Goal: Task Accomplishment & Management: Manage account settings

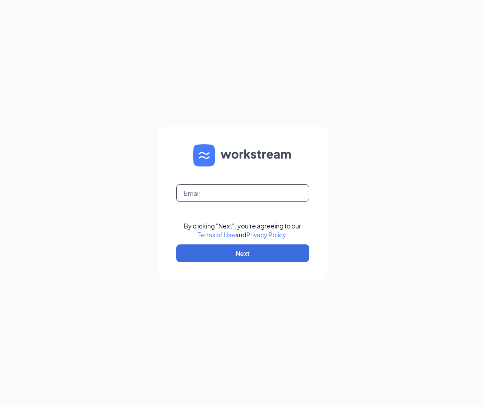
click at [251, 191] on input "text" at bounding box center [242, 193] width 133 height 18
type input "[EMAIL_ADDRESS][DOMAIN_NAME]"
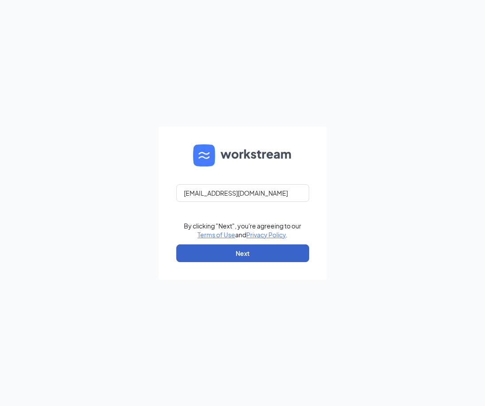
click at [246, 258] on button "Next" at bounding box center [242, 254] width 133 height 18
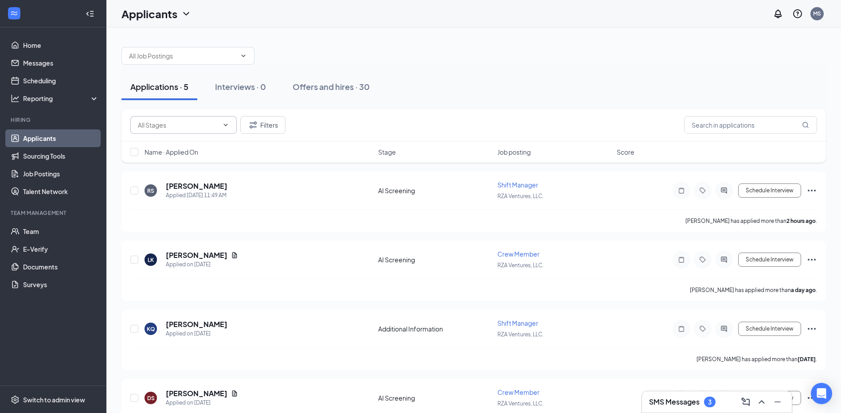
click at [204, 124] on input "text" at bounding box center [178, 125] width 81 height 10
click at [273, 125] on button "Filters" at bounding box center [262, 125] width 45 height 18
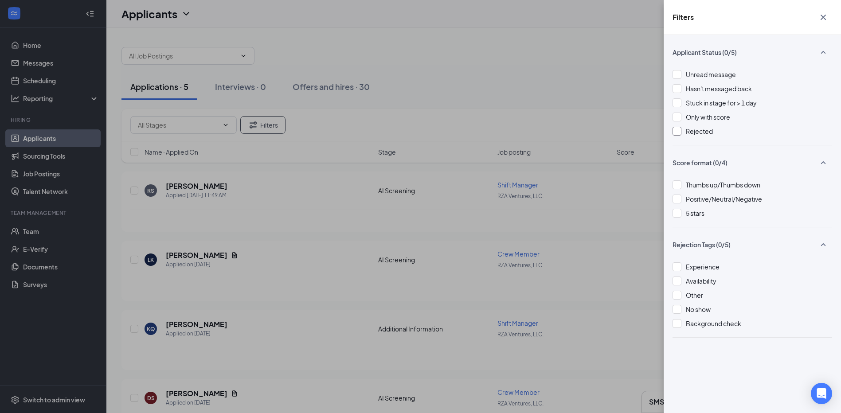
click at [704, 129] on span "Rejected" at bounding box center [699, 131] width 27 height 8
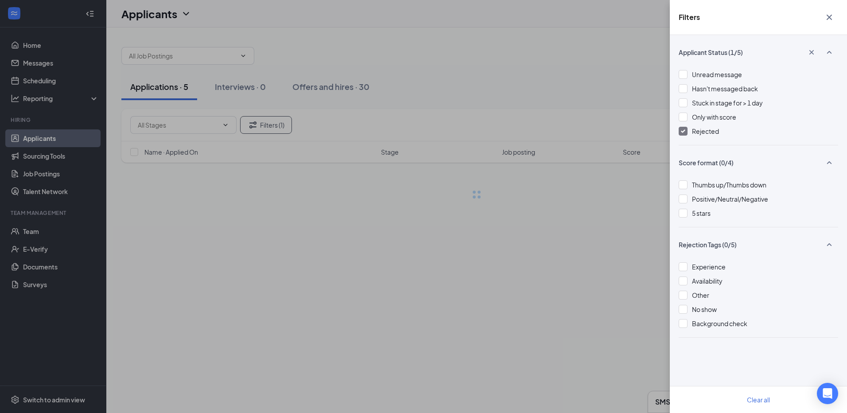
click at [827, 14] on icon "Cross" at bounding box center [829, 17] width 11 height 11
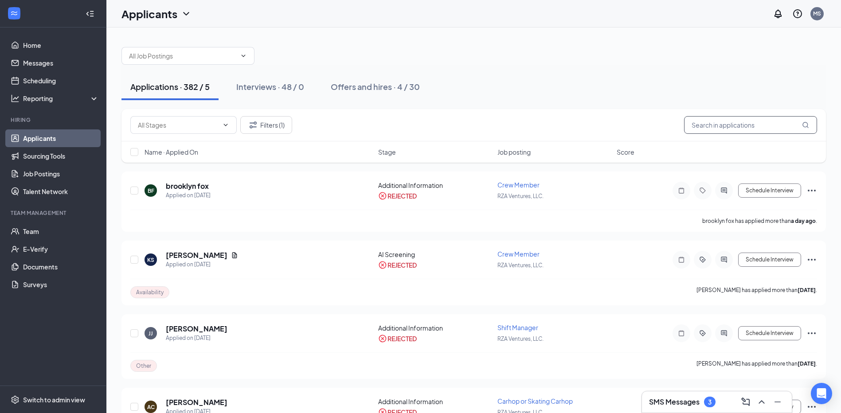
click at [715, 123] on input "text" at bounding box center [750, 125] width 133 height 18
type input "castro"
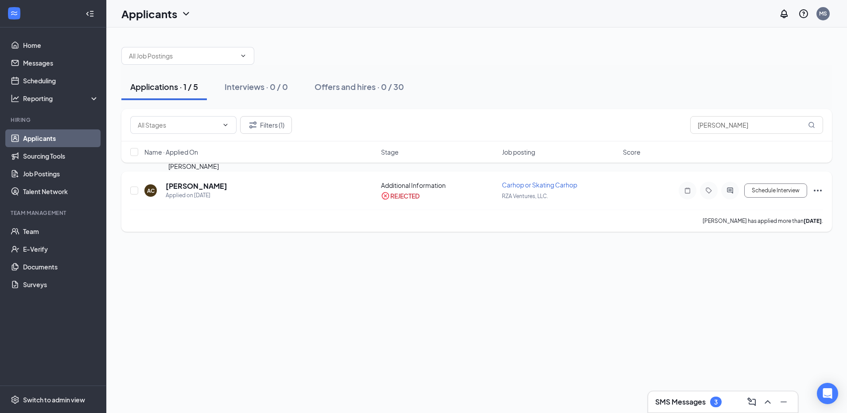
click at [171, 184] on h5 "Aidan Castro" at bounding box center [197, 186] width 62 height 10
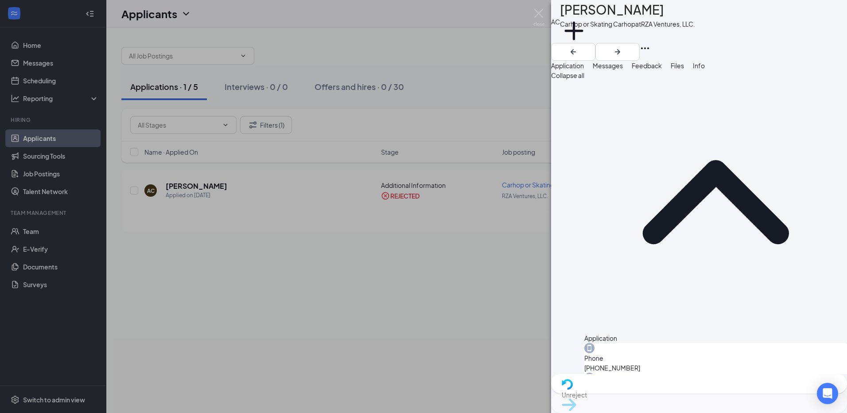
click at [623, 68] on span "Messages" at bounding box center [608, 66] width 30 height 8
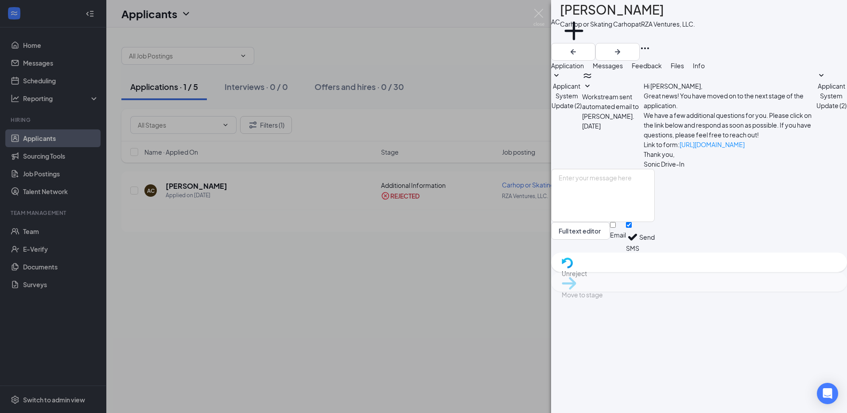
click at [662, 70] on span "Feedback" at bounding box center [647, 66] width 30 height 8
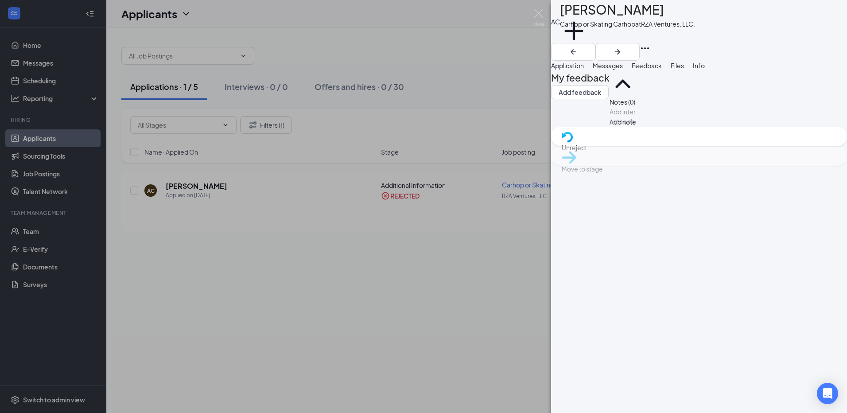
click at [684, 70] on div "Files" at bounding box center [677, 66] width 13 height 10
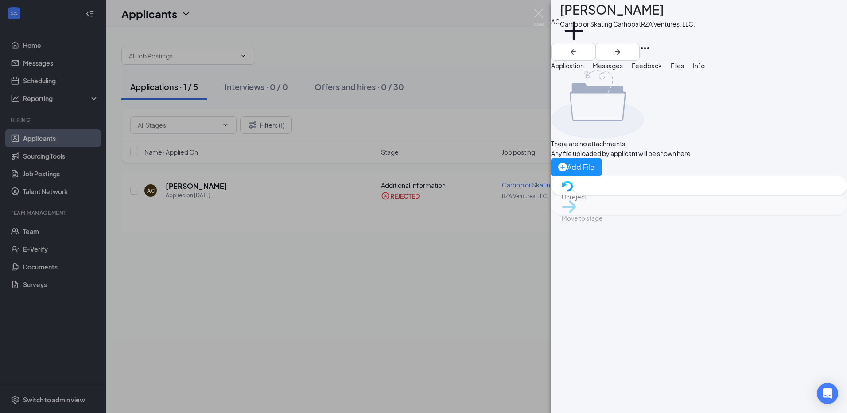
click at [705, 70] on span "Info" at bounding box center [699, 66] width 12 height 8
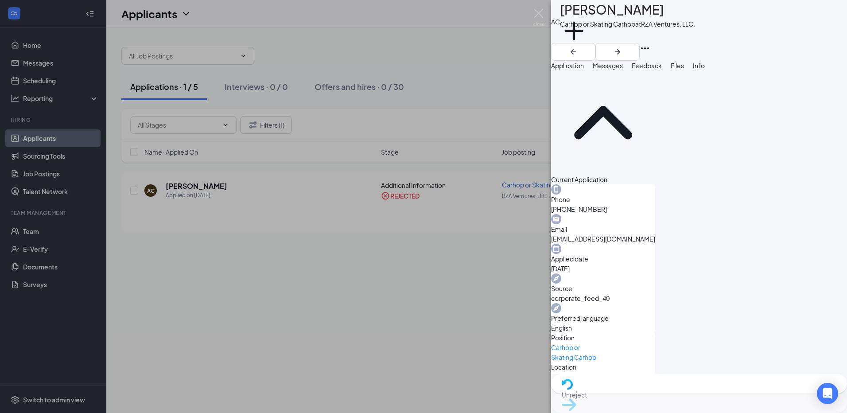
click at [584, 70] on span "Application" at bounding box center [567, 66] width 33 height 8
